Goal: Transaction & Acquisition: Purchase product/service

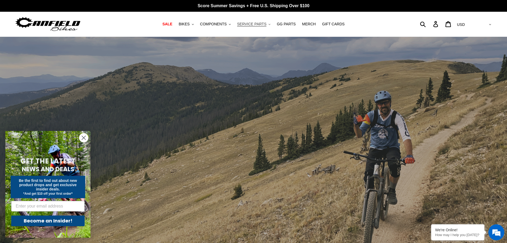
click at [267, 26] on button "SERVICE PARTS .cls-1{fill:#231f20}" at bounding box center [254, 24] width 39 height 7
click at [278, 24] on span "GG PARTS" at bounding box center [286, 24] width 19 height 5
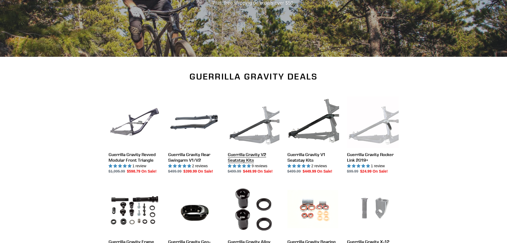
scroll to position [107, 0]
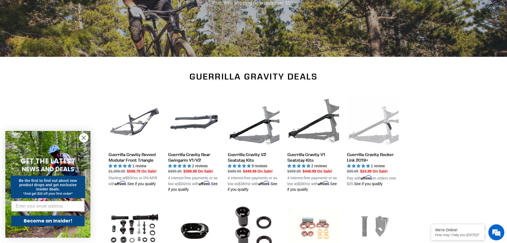
click at [78, 138] on form "GET THE LATEST NEWS AND DEALS Be the first to find out about new product drops …" at bounding box center [47, 184] width 85 height 107
click at [80, 137] on circle "Close dialog" at bounding box center [83, 137] width 9 height 9
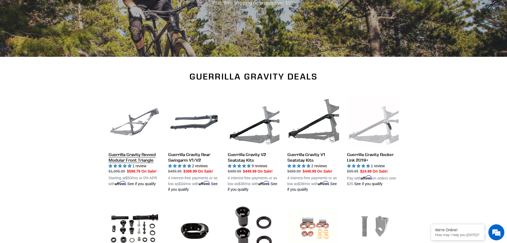
click at [143, 119] on link "Guerrilla Gravity Revved Modular Front Triangle" at bounding box center [135, 141] width 52 height 91
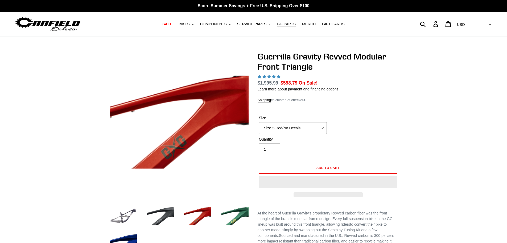
select select "highest-rating"
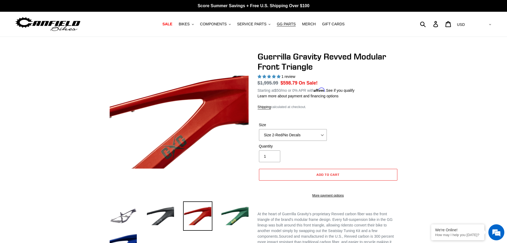
click at [313, 127] on label "Size" at bounding box center [293, 125] width 68 height 6
click at [313, 129] on select "Size 2-Gloss Black/No Decals Size 2-Black/Red Decals Size 2-Black/Silver Decals…" at bounding box center [293, 135] width 68 height 12
click at [313, 130] on select "Size 2-Gloss Black/No Decals Size 2-Black/Red Decals Size 2-Black/Silver Decals…" at bounding box center [293, 135] width 68 height 12
click at [430, 87] on div "Previous slide" at bounding box center [253, 209] width 507 height 316
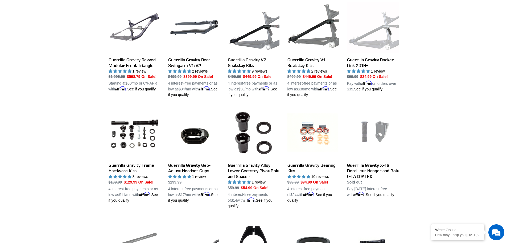
scroll to position [240, 0]
